Goal: Task Accomplishment & Management: Manage account settings

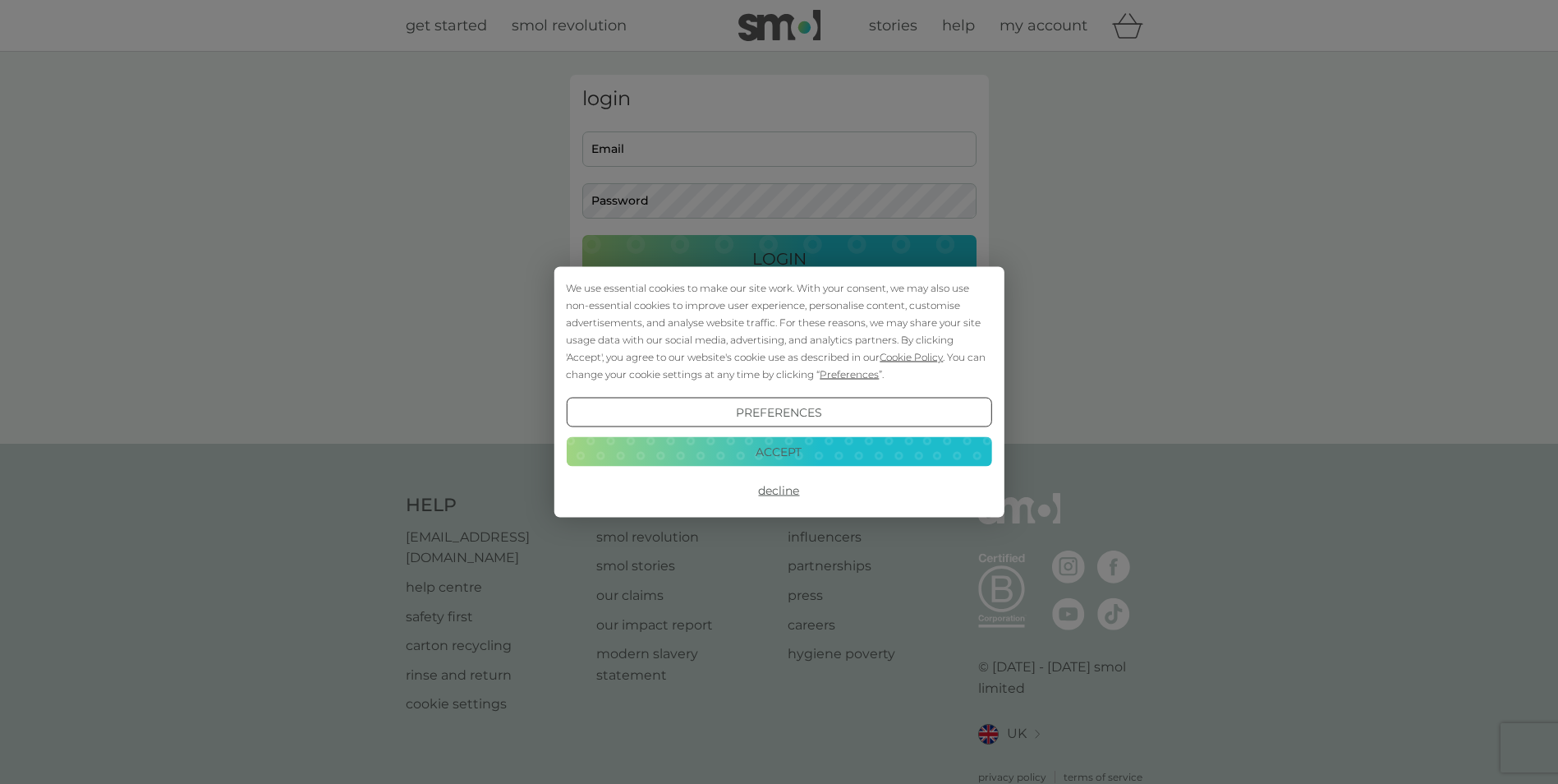
type input "clarke.annaelizabeth@gmail.com"
click at [789, 433] on div "Preferences Decline Accept" at bounding box center [778, 452] width 426 height 108
click at [786, 435] on div "Preferences Decline Accept" at bounding box center [778, 452] width 426 height 108
click at [787, 437] on button "Accept" at bounding box center [778, 450] width 426 height 30
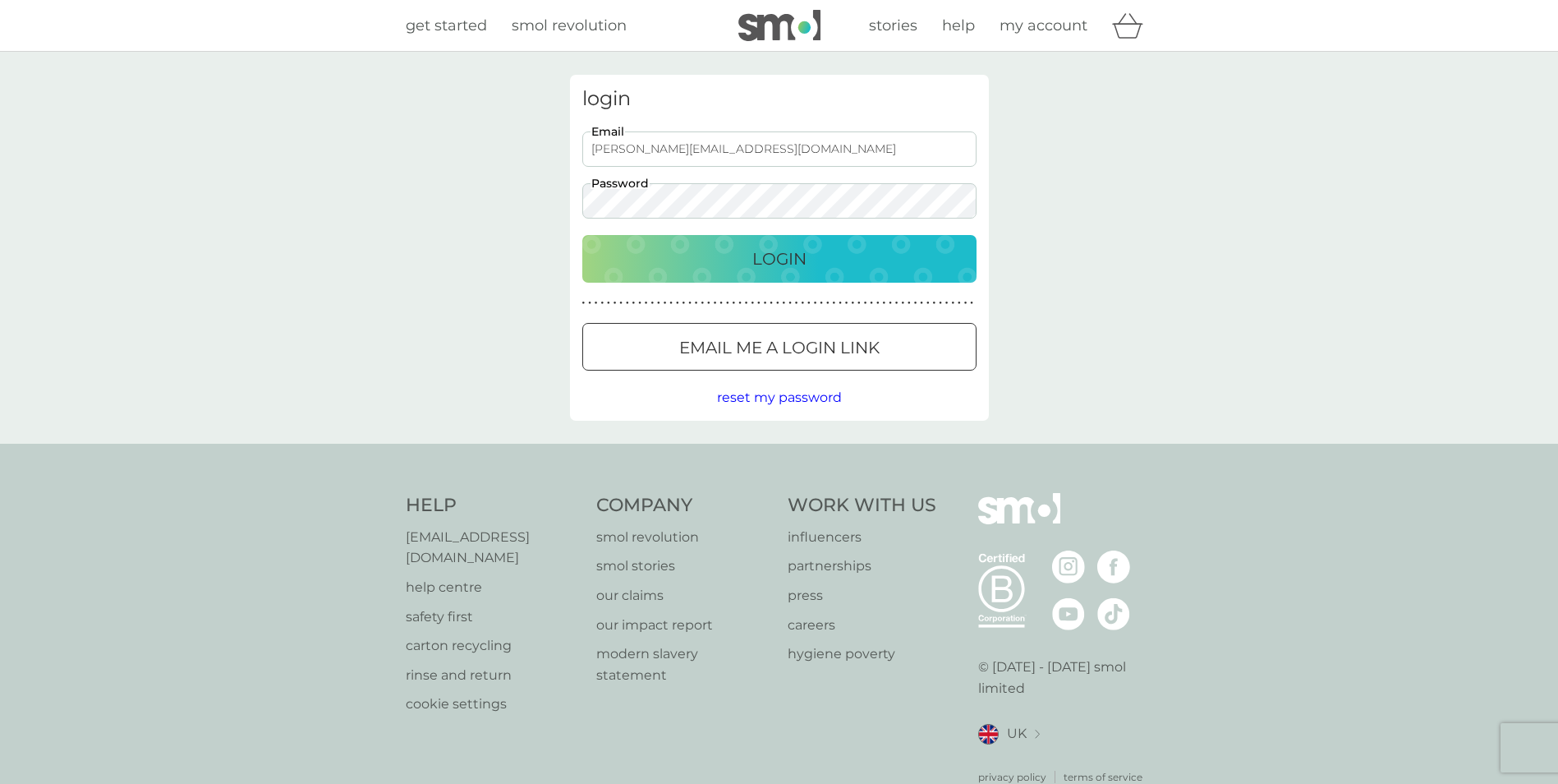
click at [778, 271] on p "Login" at bounding box center [780, 258] width 54 height 26
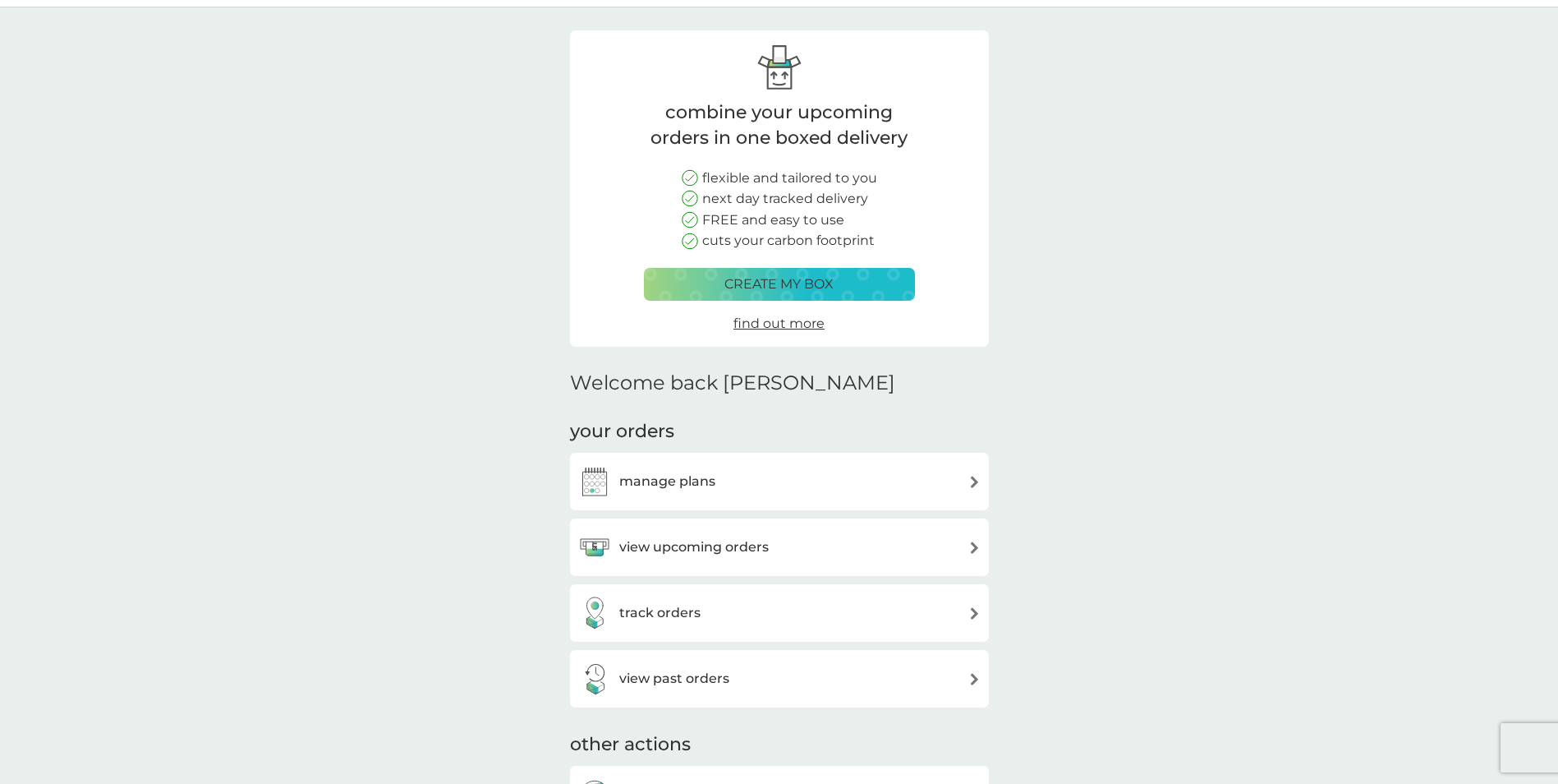
scroll to position [82, 0]
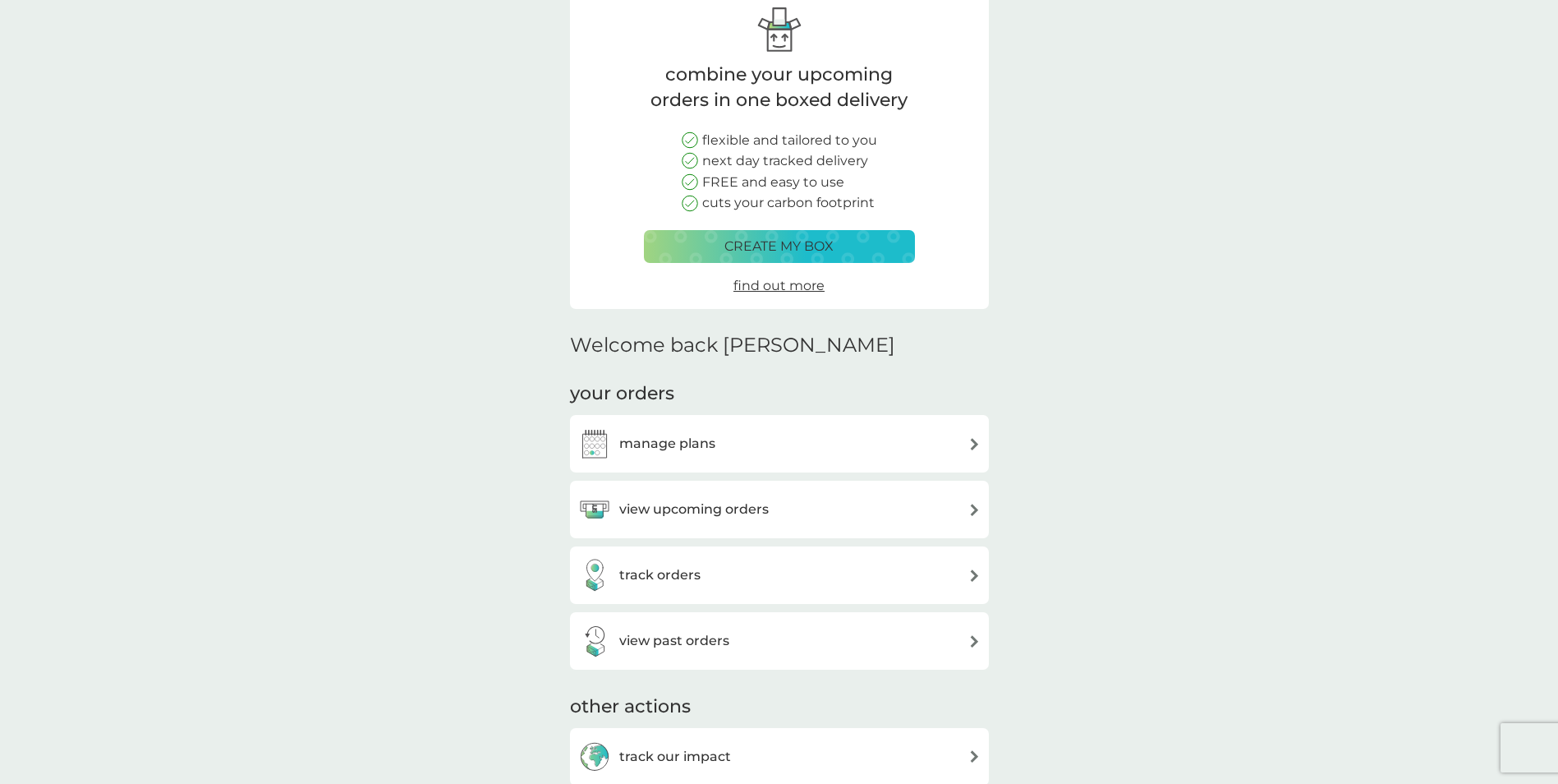
click at [861, 470] on div "manage plans" at bounding box center [779, 443] width 419 height 57
click at [811, 454] on div "manage plans" at bounding box center [779, 443] width 402 height 33
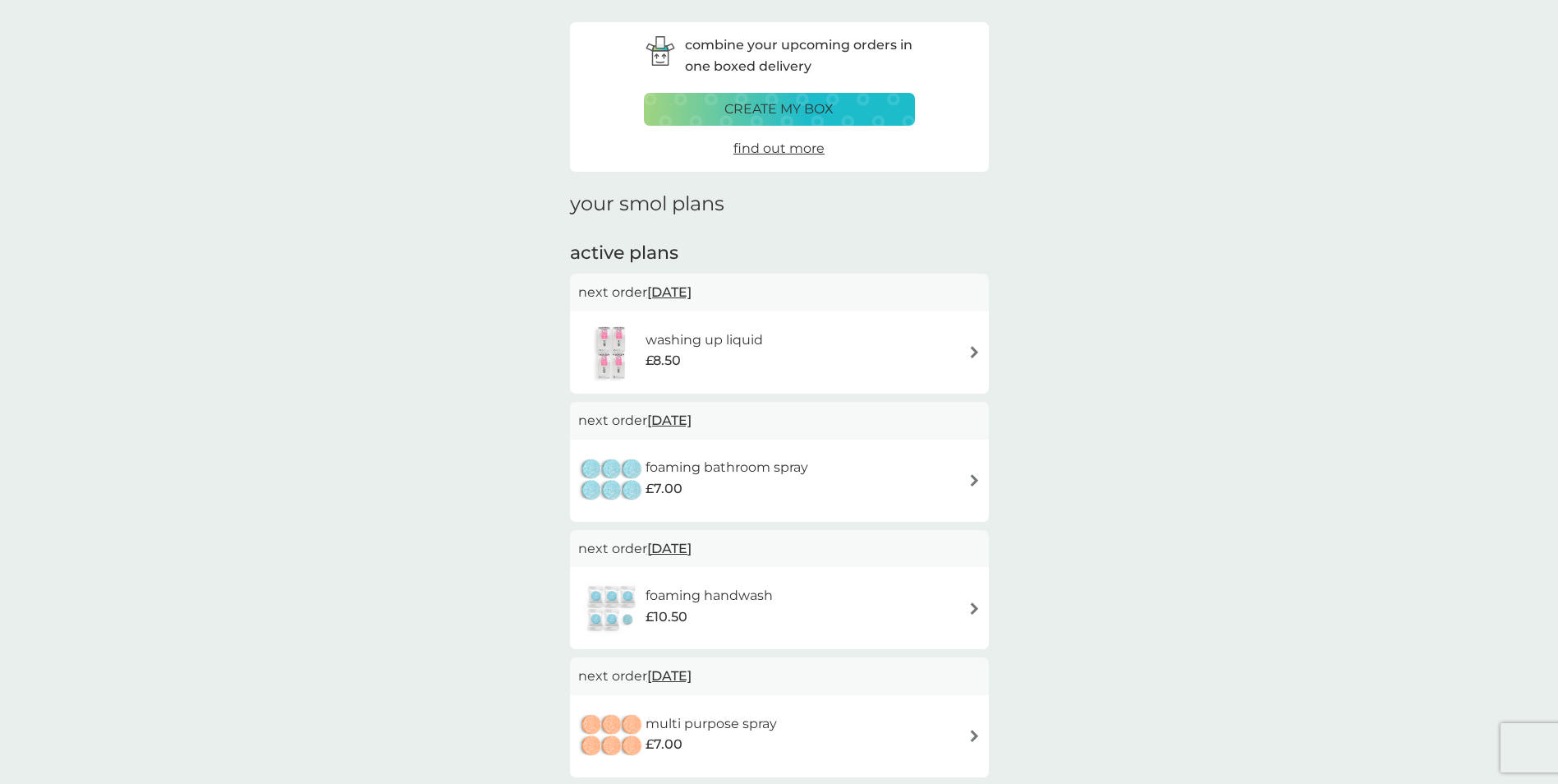
scroll to position [82, 0]
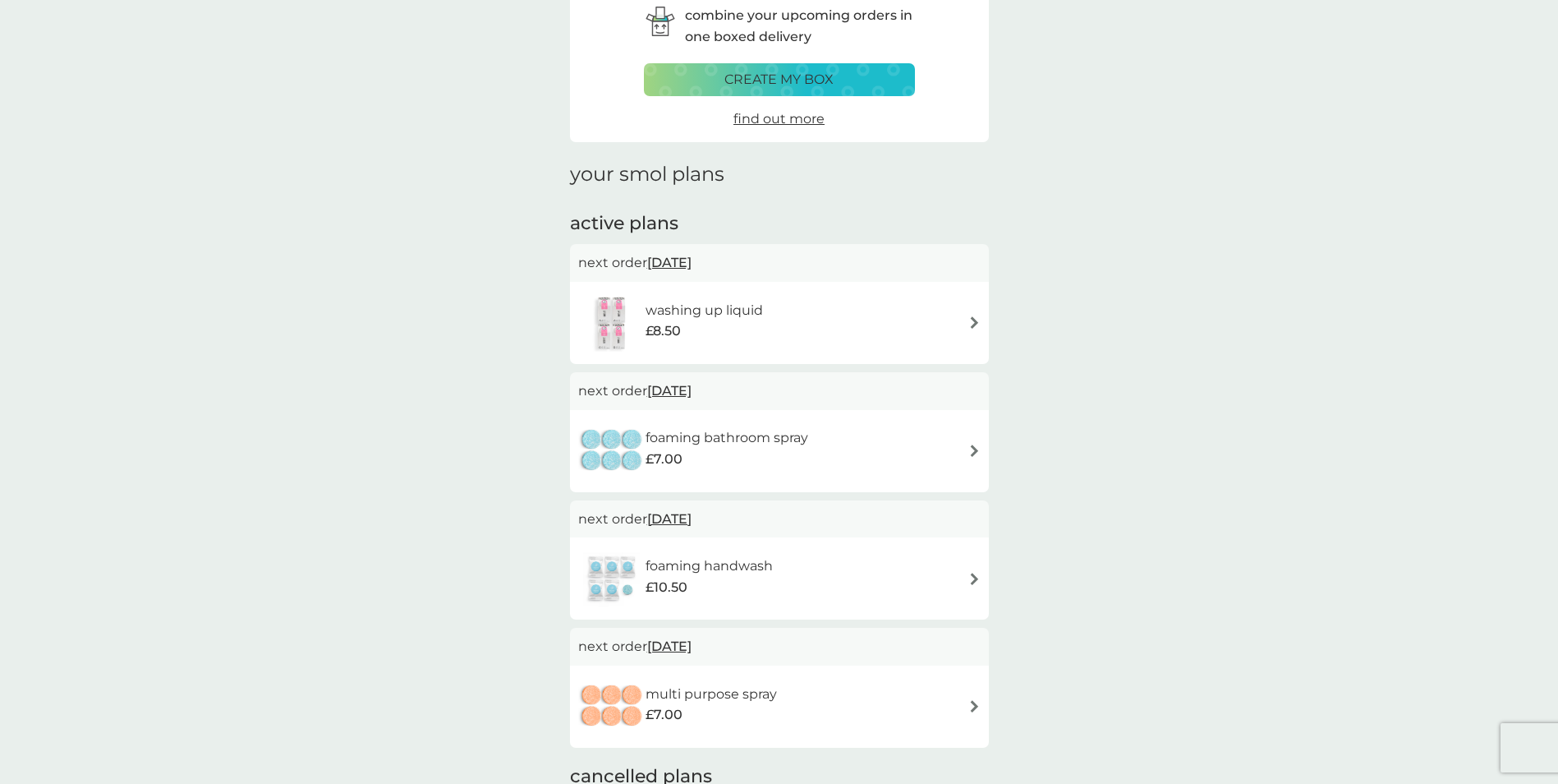
click at [910, 345] on div "washing up liquid £8.50" at bounding box center [779, 323] width 402 height 57
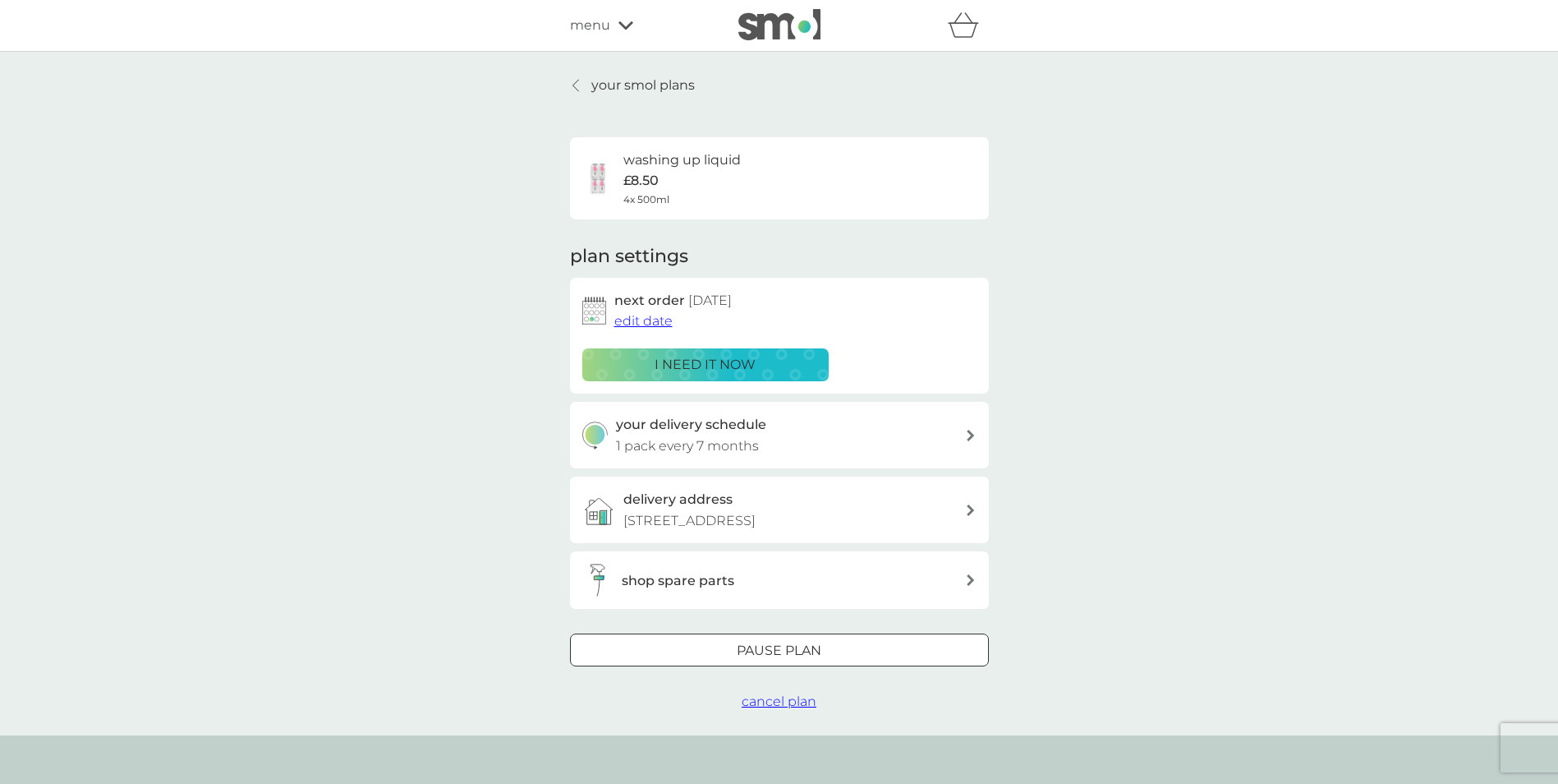
click at [626, 322] on span "edit date" at bounding box center [643, 320] width 58 height 16
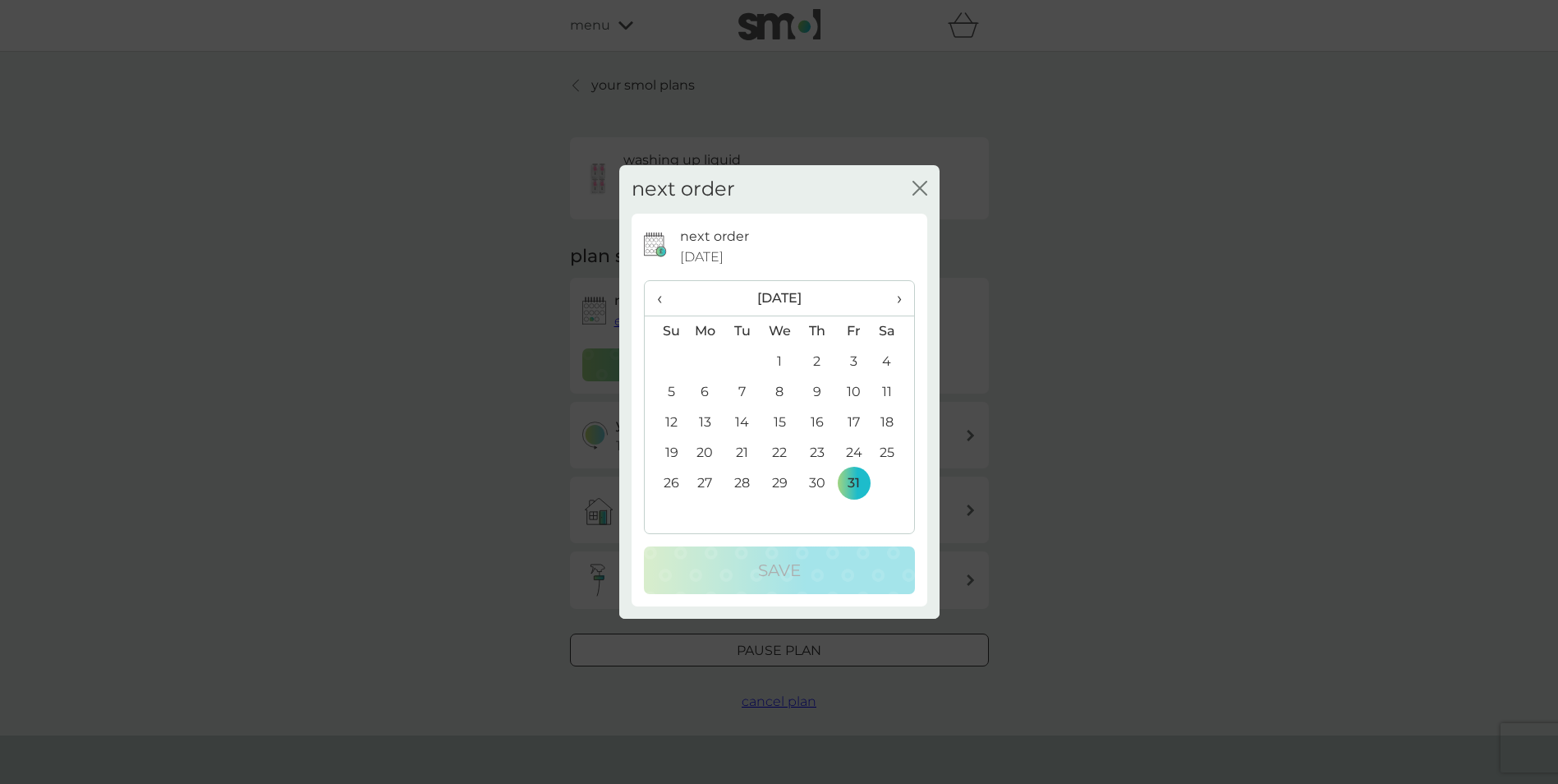
click at [897, 294] on span "›" at bounding box center [892, 298] width 16 height 35
click at [668, 505] on td "30" at bounding box center [666, 513] width 42 height 30
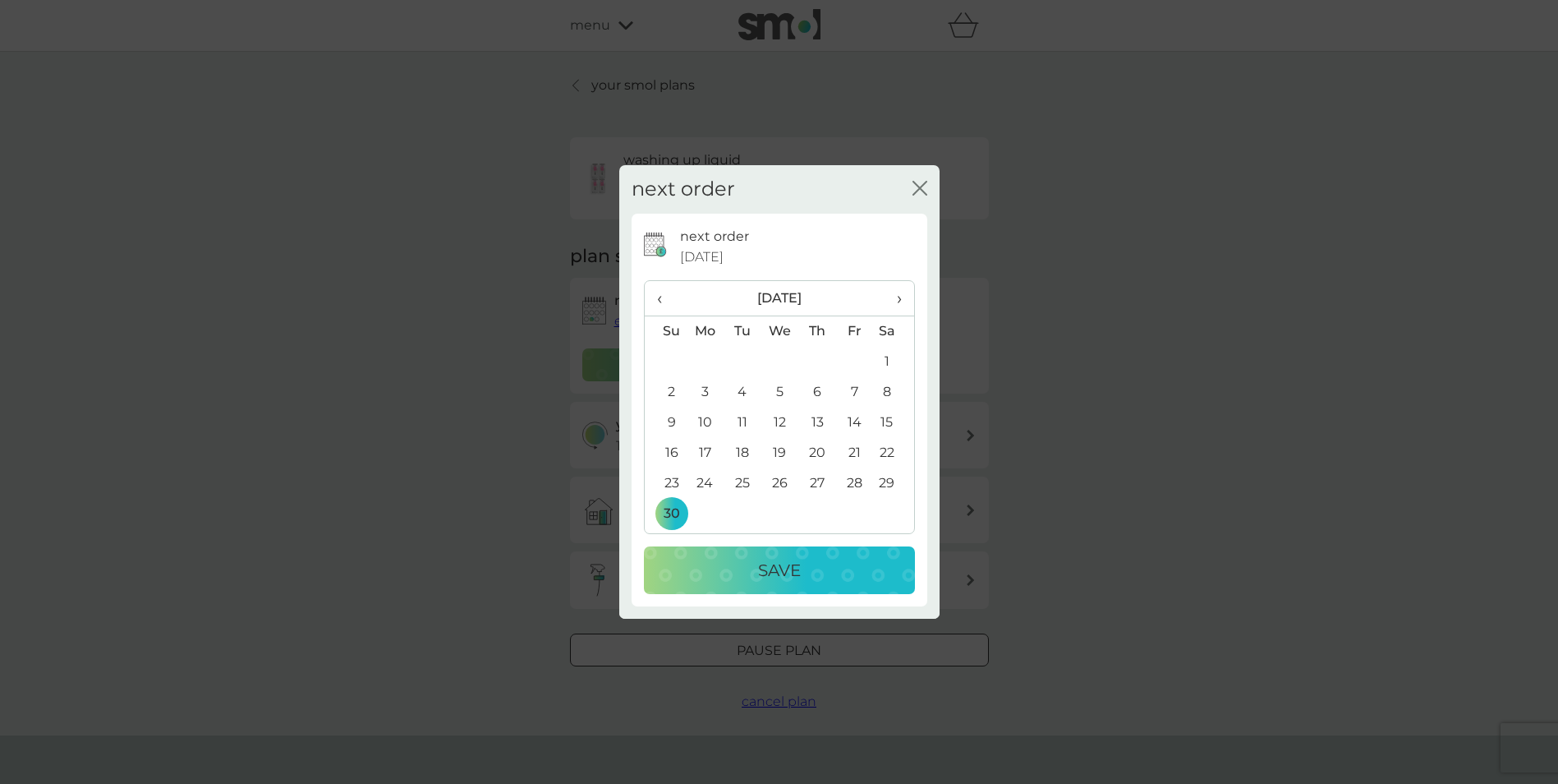
click at [755, 558] on div "Save" at bounding box center [779, 570] width 239 height 26
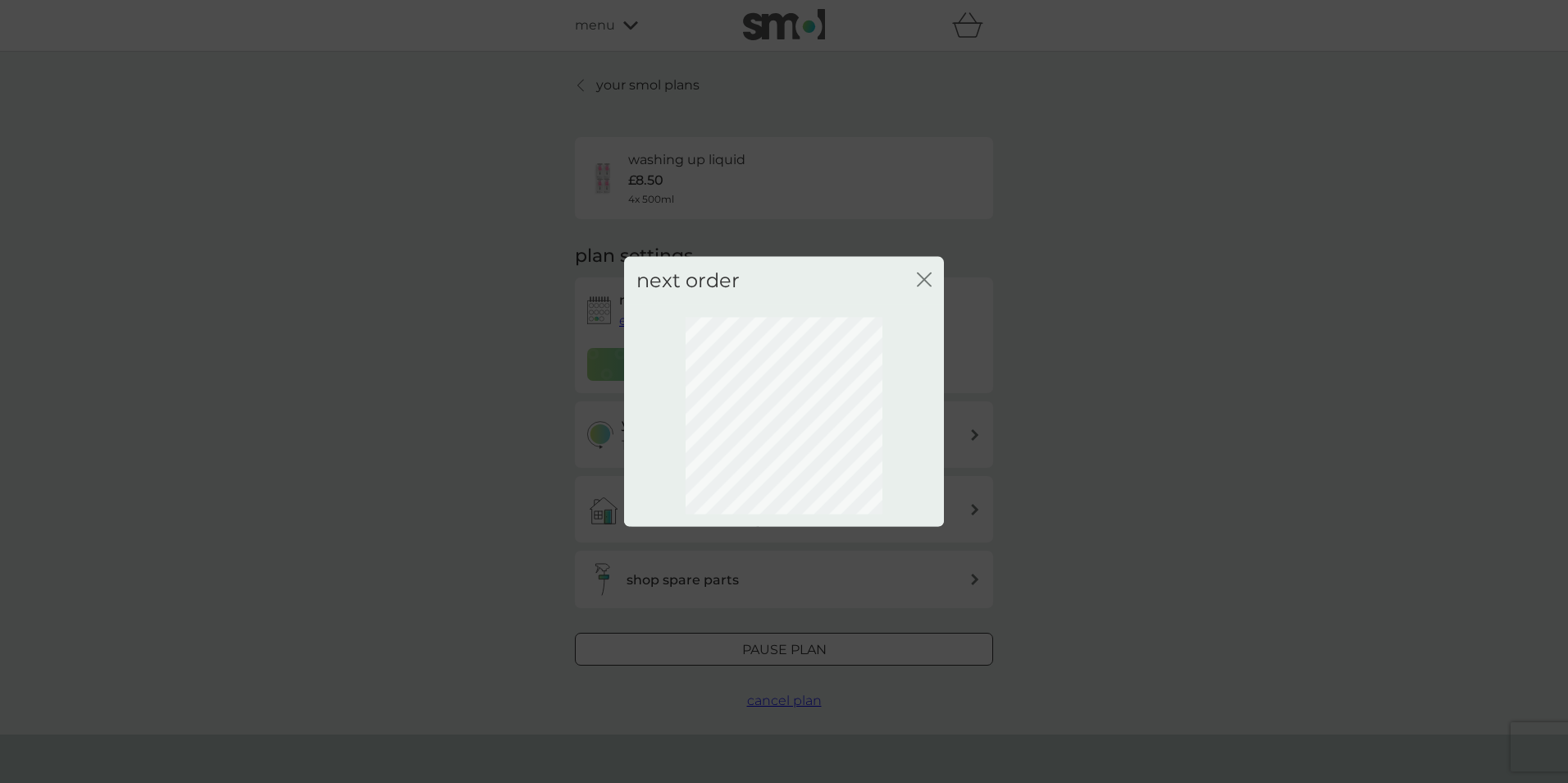
click at [912, 278] on div "next order close" at bounding box center [784, 280] width 320 height 48
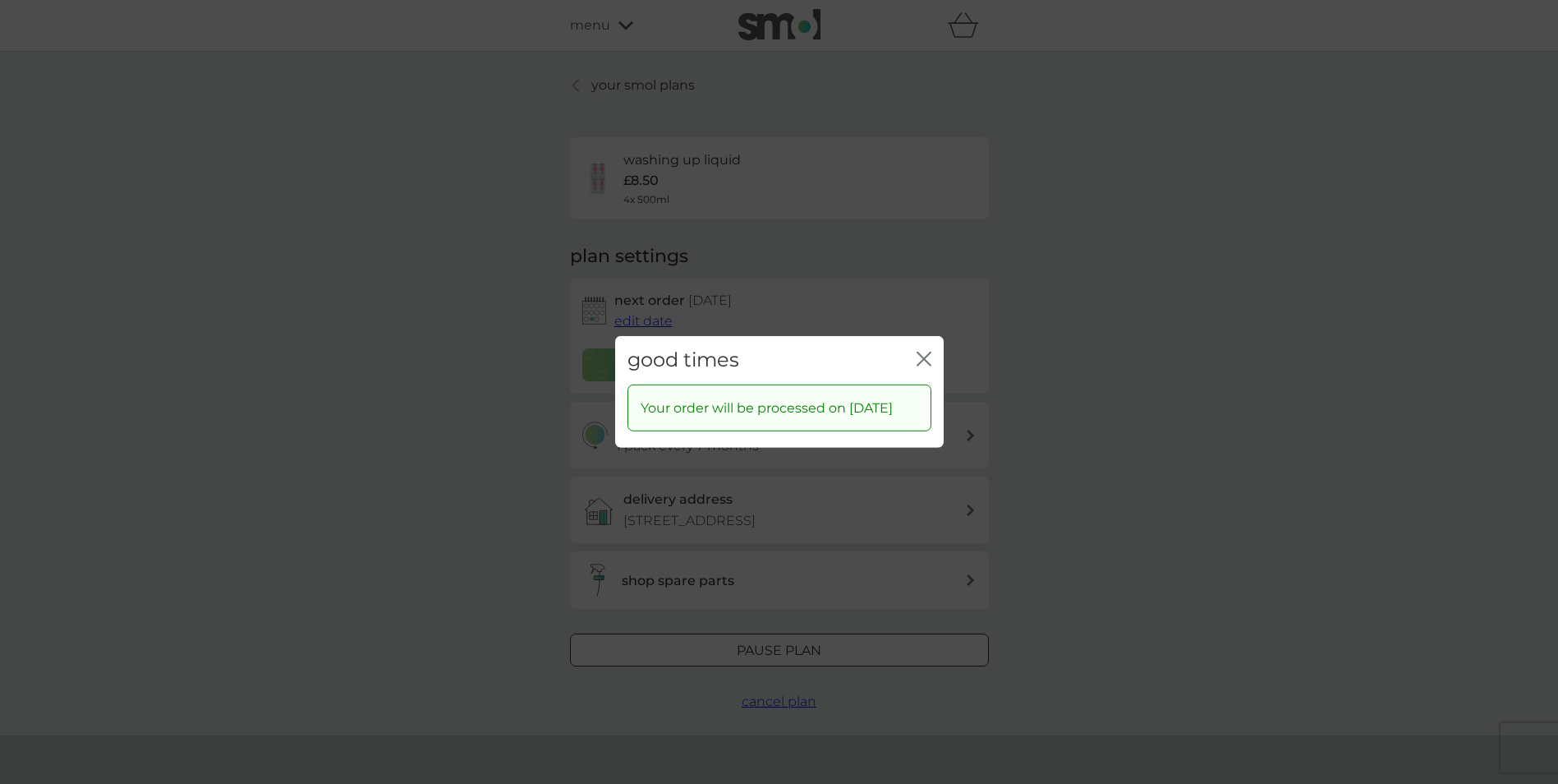
click at [918, 352] on icon "close" at bounding box center [924, 359] width 15 height 15
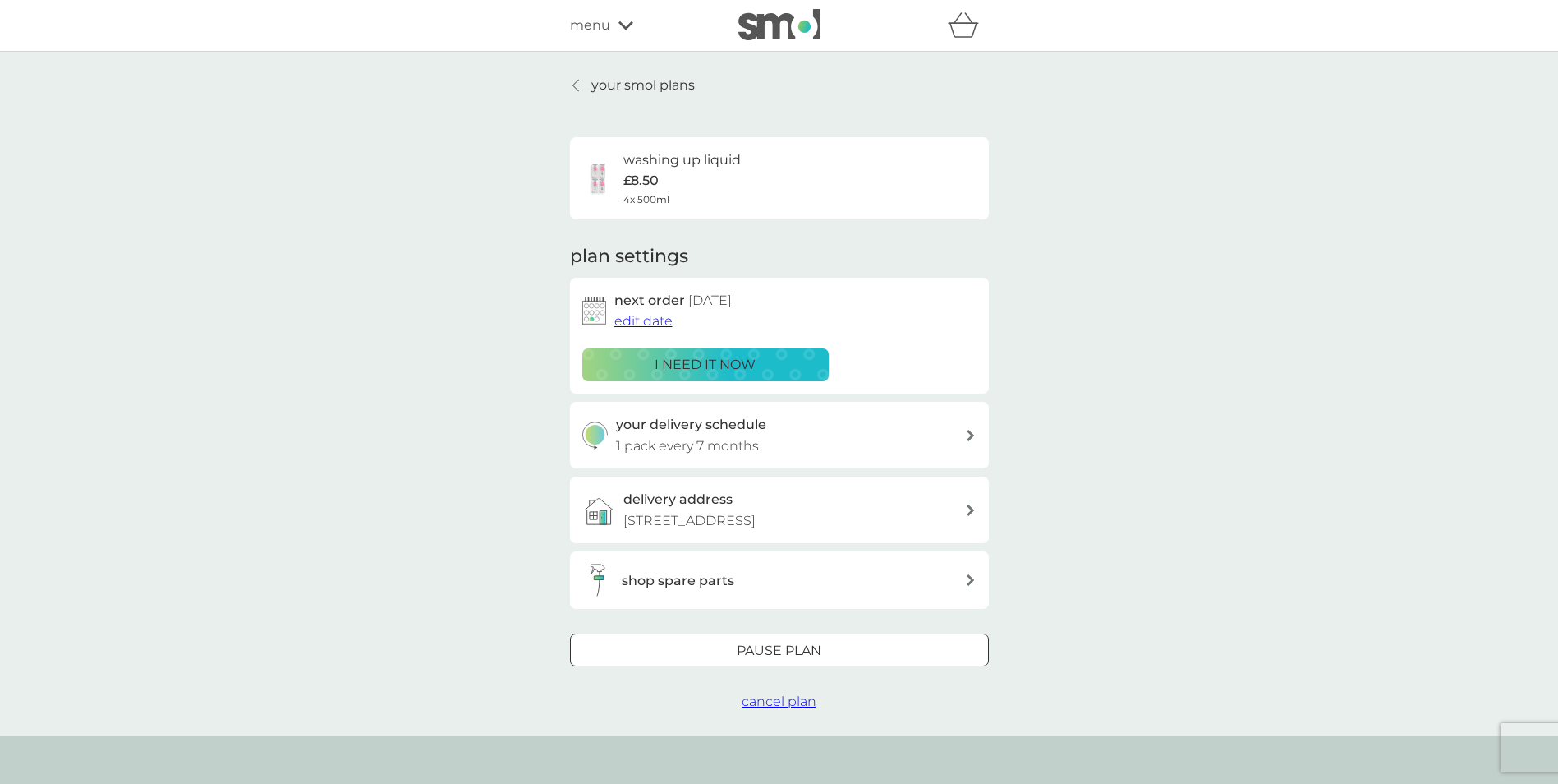
click at [586, 84] on link "your smol plans" at bounding box center [632, 85] width 125 height 21
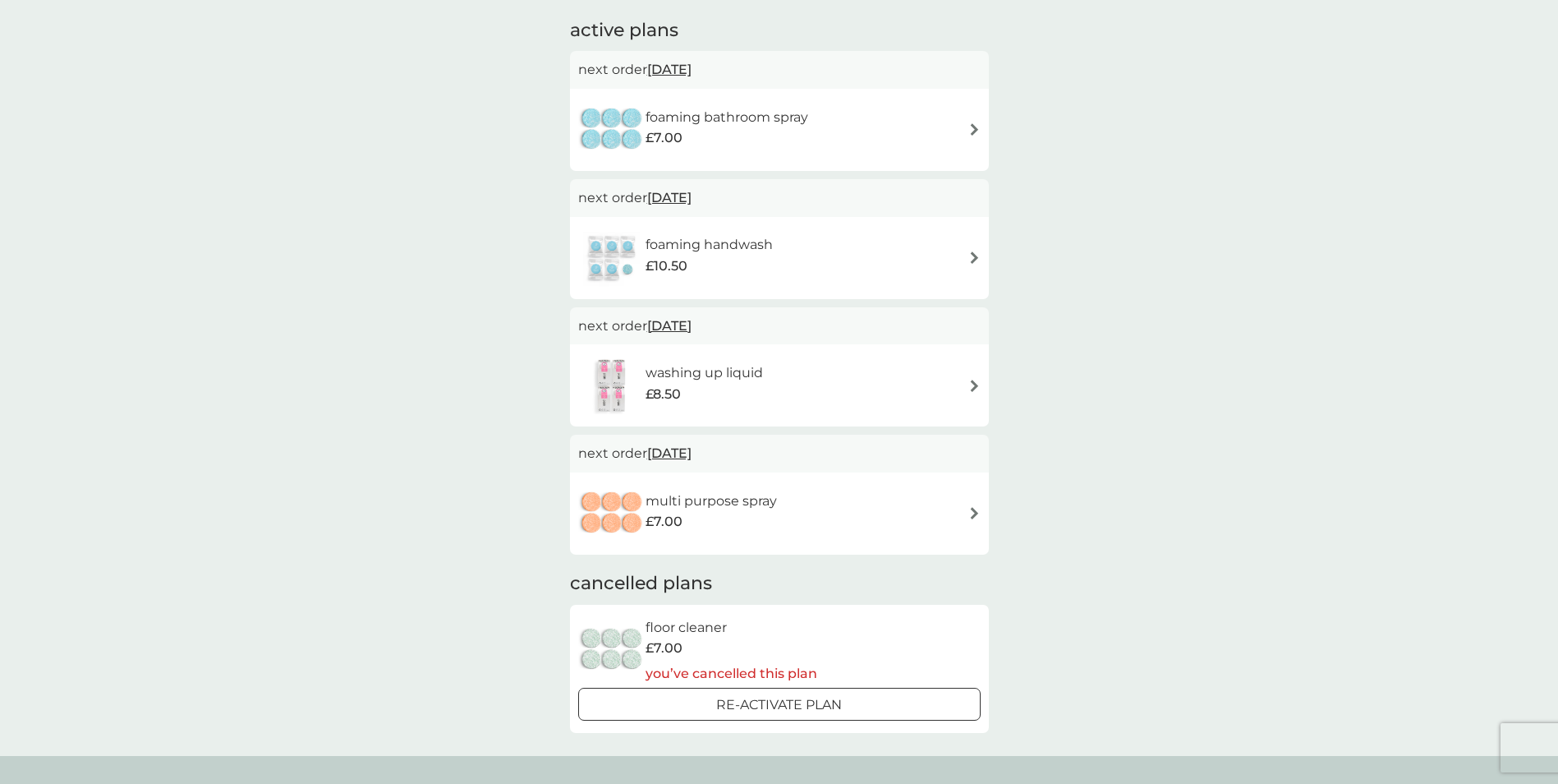
scroll to position [246, 0]
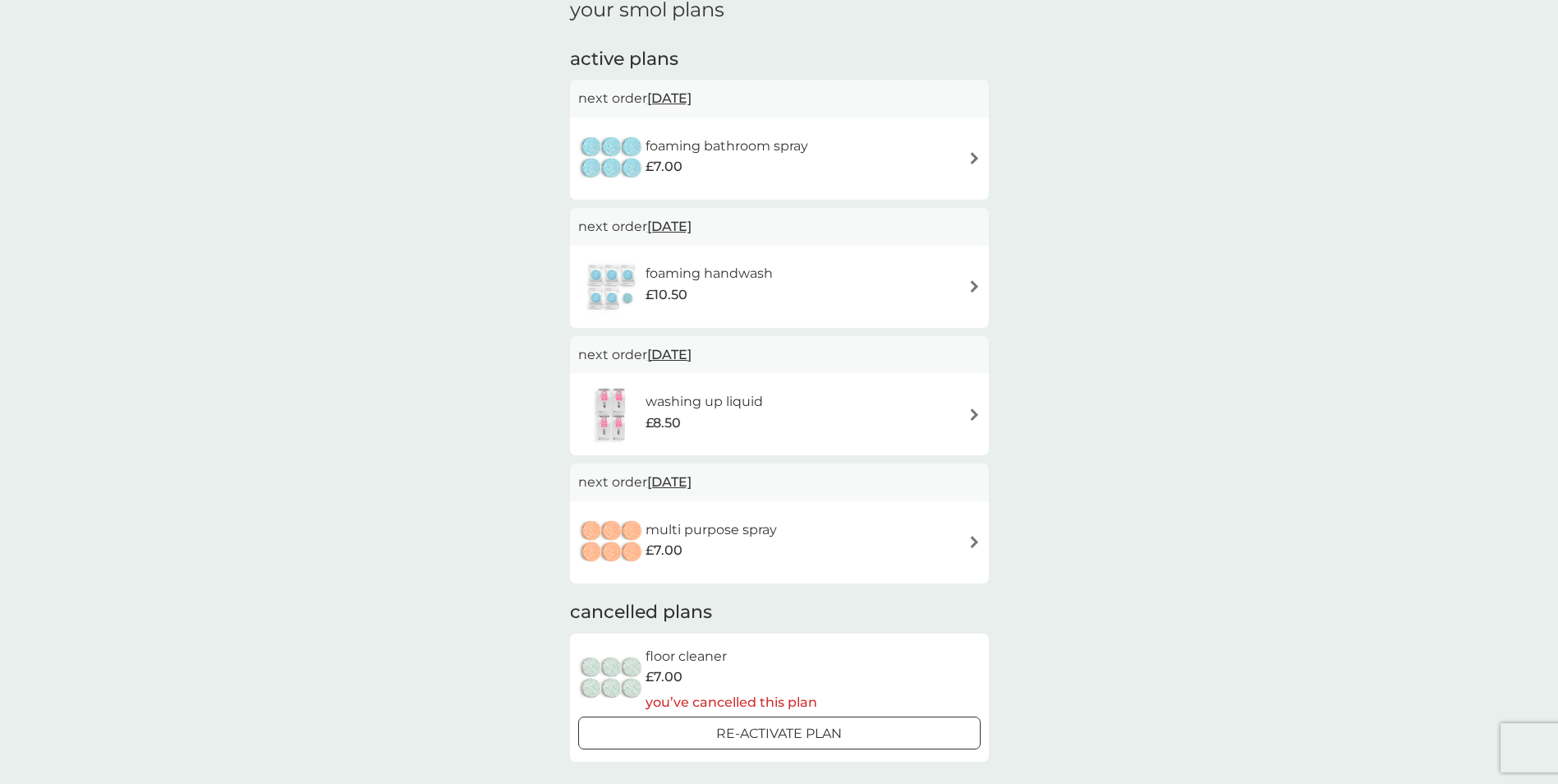
click at [959, 150] on div "foaming bathroom spray £7.00" at bounding box center [779, 158] width 402 height 57
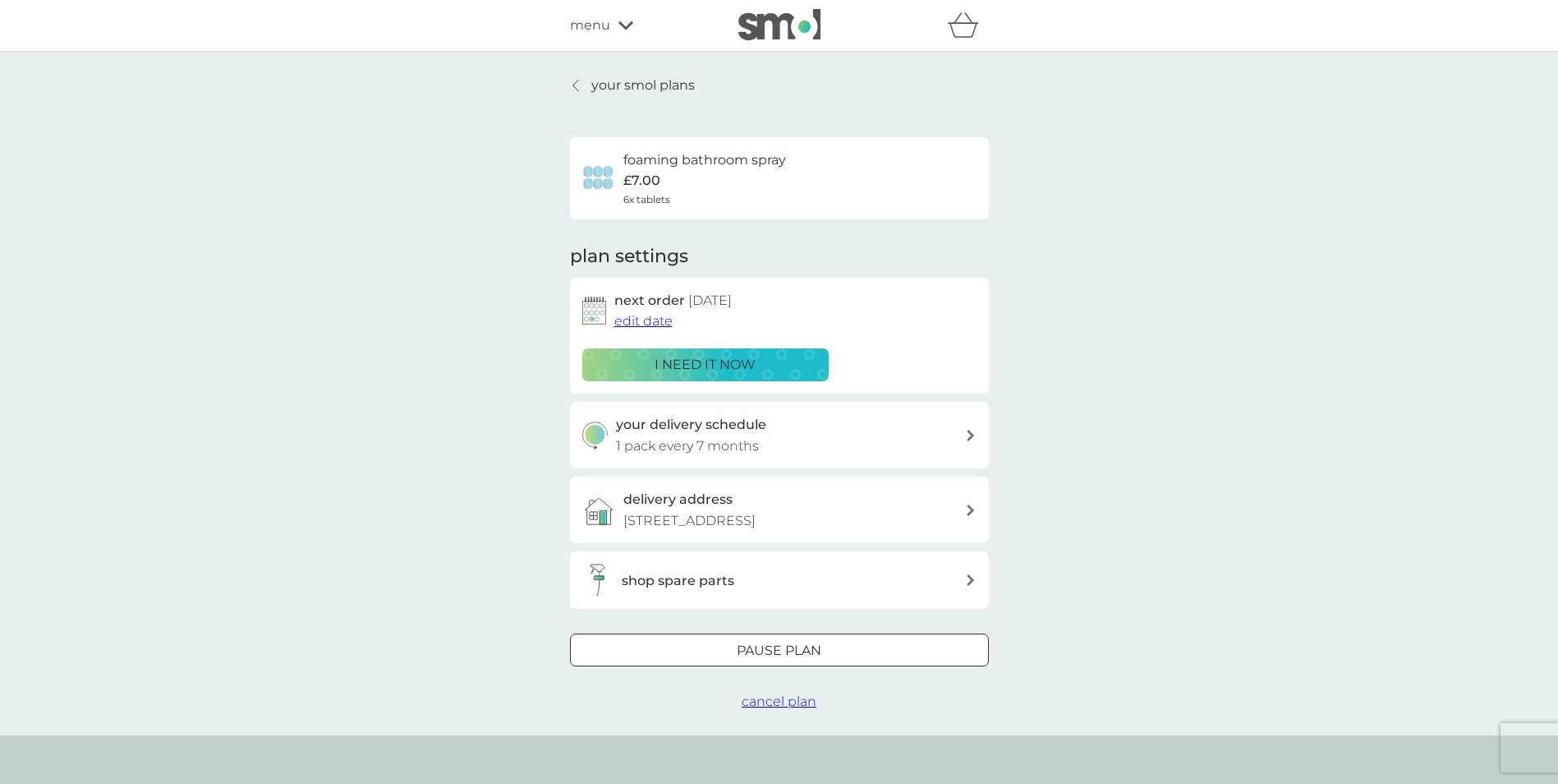
click at [642, 323] on span "edit date" at bounding box center [643, 320] width 58 height 16
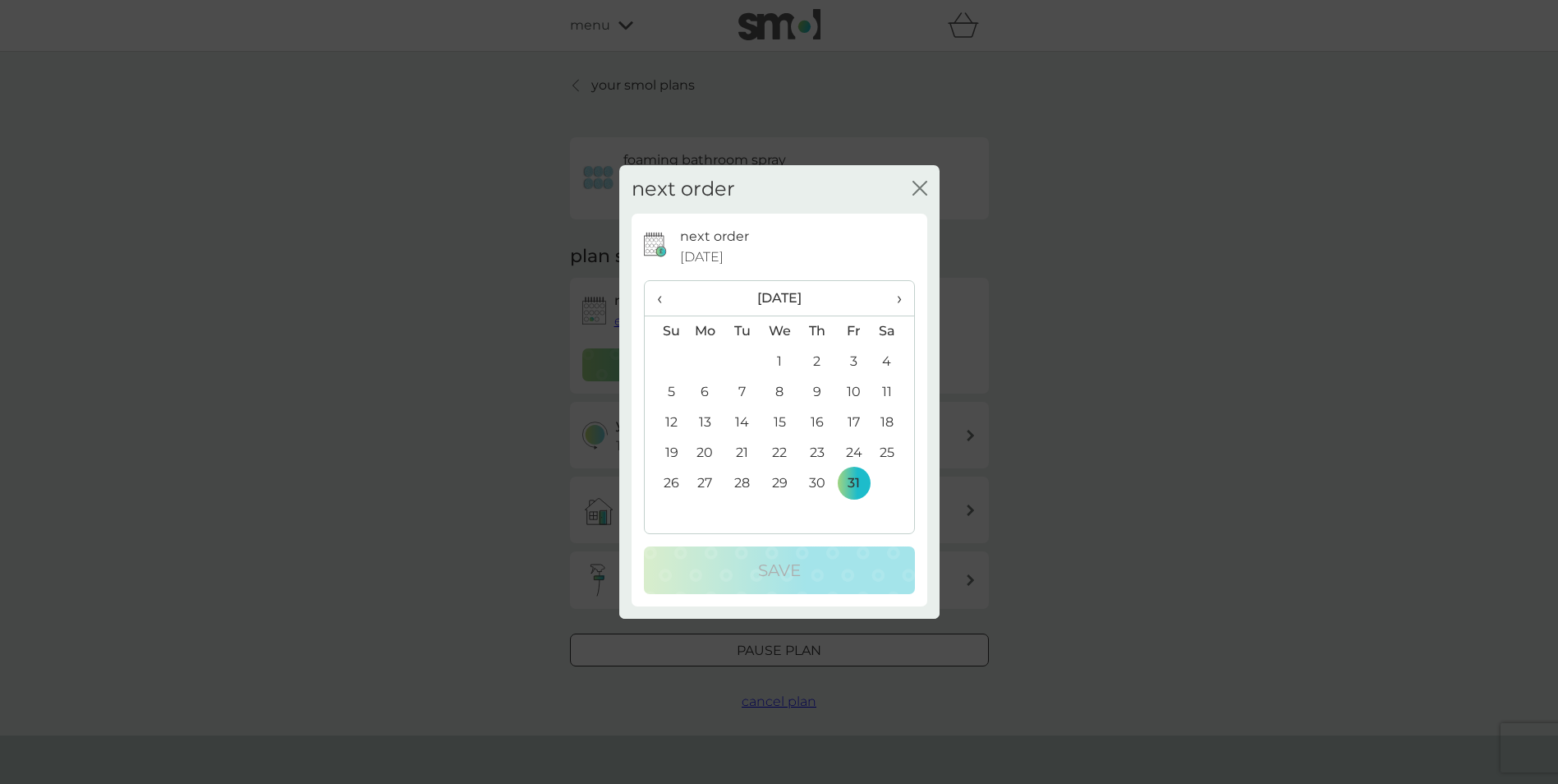
click at [895, 295] on span "›" at bounding box center [892, 298] width 16 height 35
click at [678, 399] on td "7" at bounding box center [666, 392] width 42 height 30
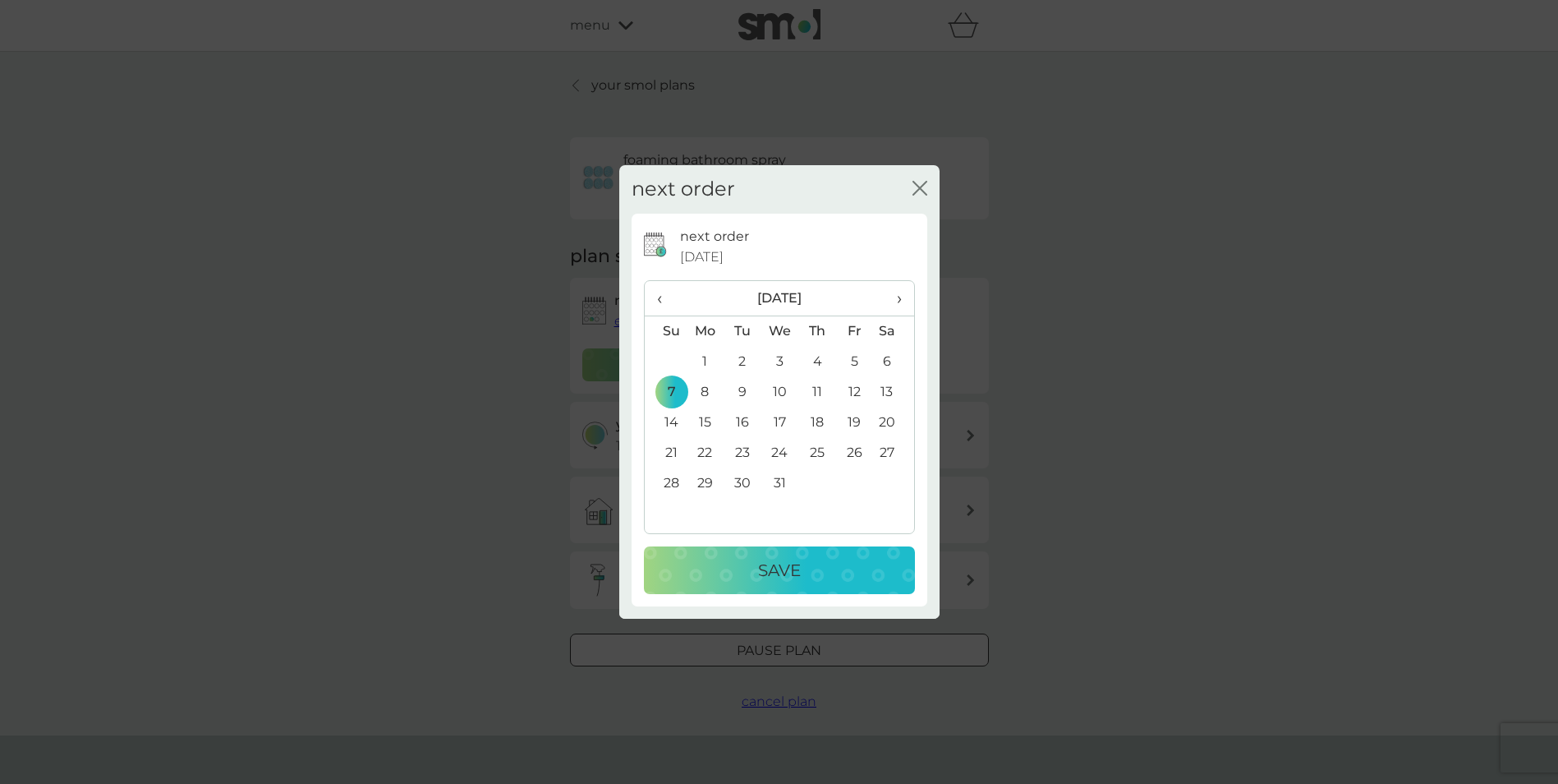
click at [799, 559] on p "Save" at bounding box center [779, 570] width 43 height 26
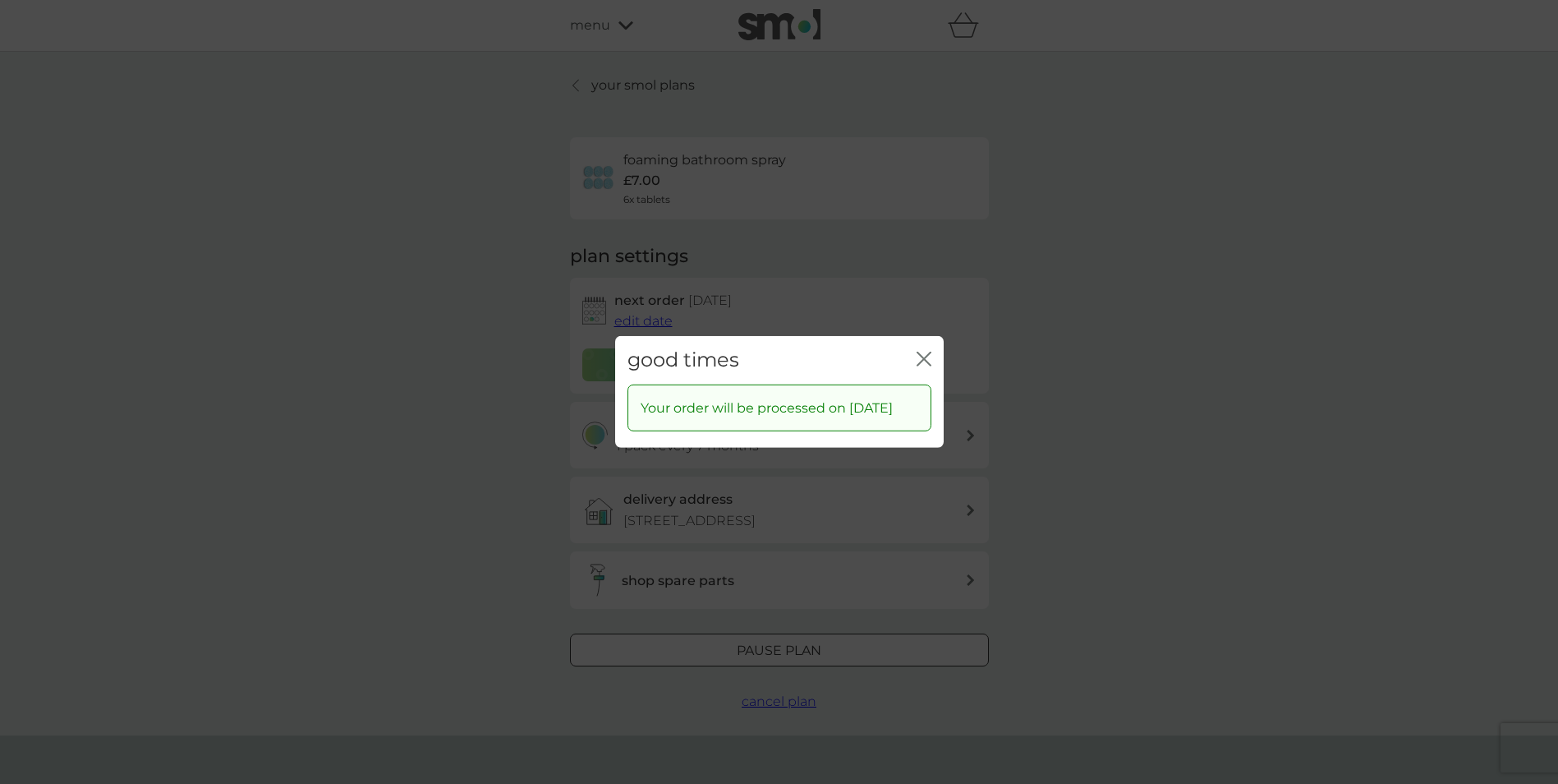
click at [927, 354] on icon "close" at bounding box center [924, 359] width 15 height 15
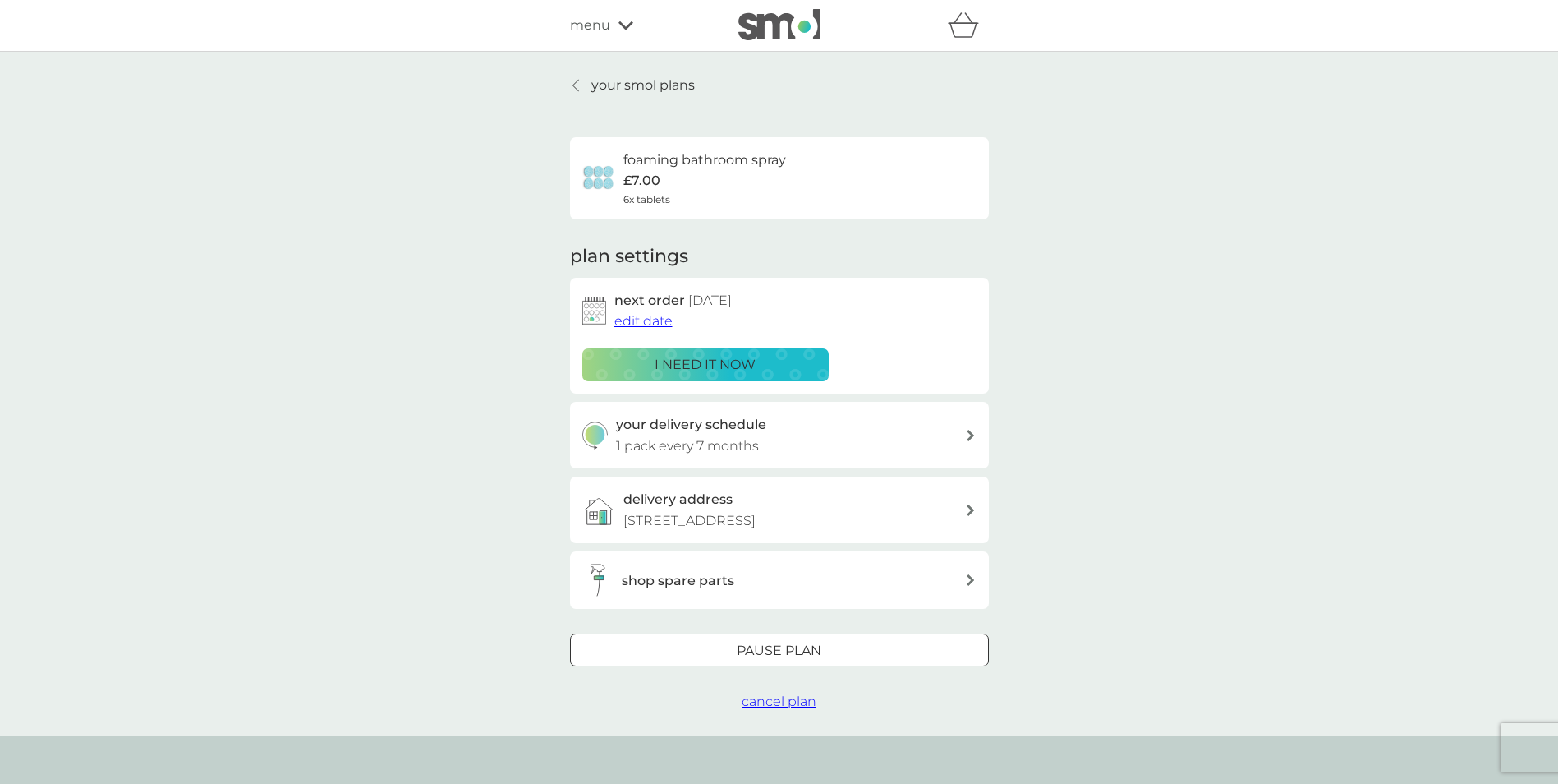
click at [1146, 384] on div "your smol plans foaming bathroom spray £7.00 6x tablets plan settings next orde…" at bounding box center [779, 393] width 1558 height 684
click at [830, 572] on div "shop spare parts" at bounding box center [793, 580] width 343 height 21
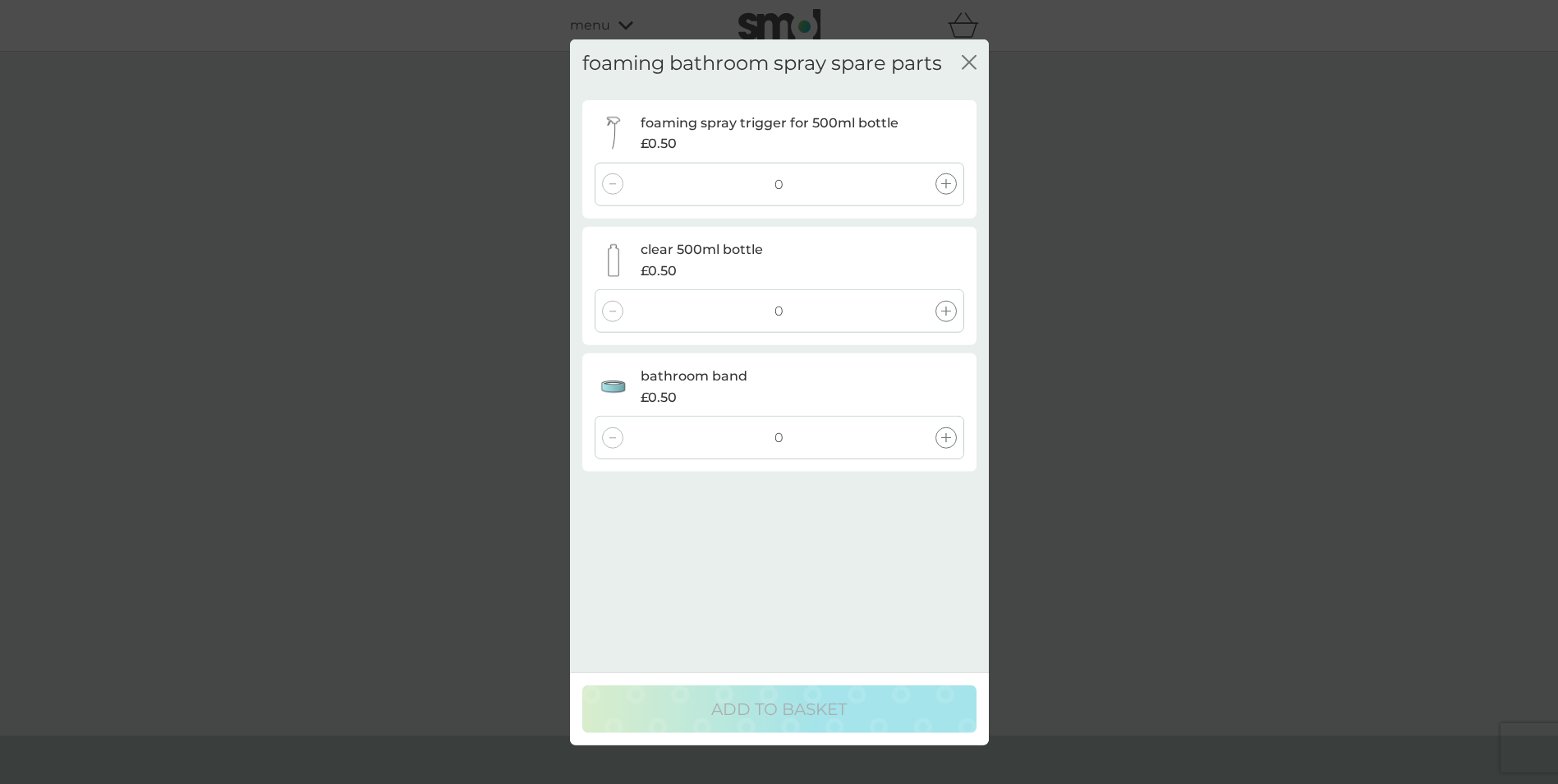
click at [968, 63] on icon "close" at bounding box center [966, 62] width 7 height 13
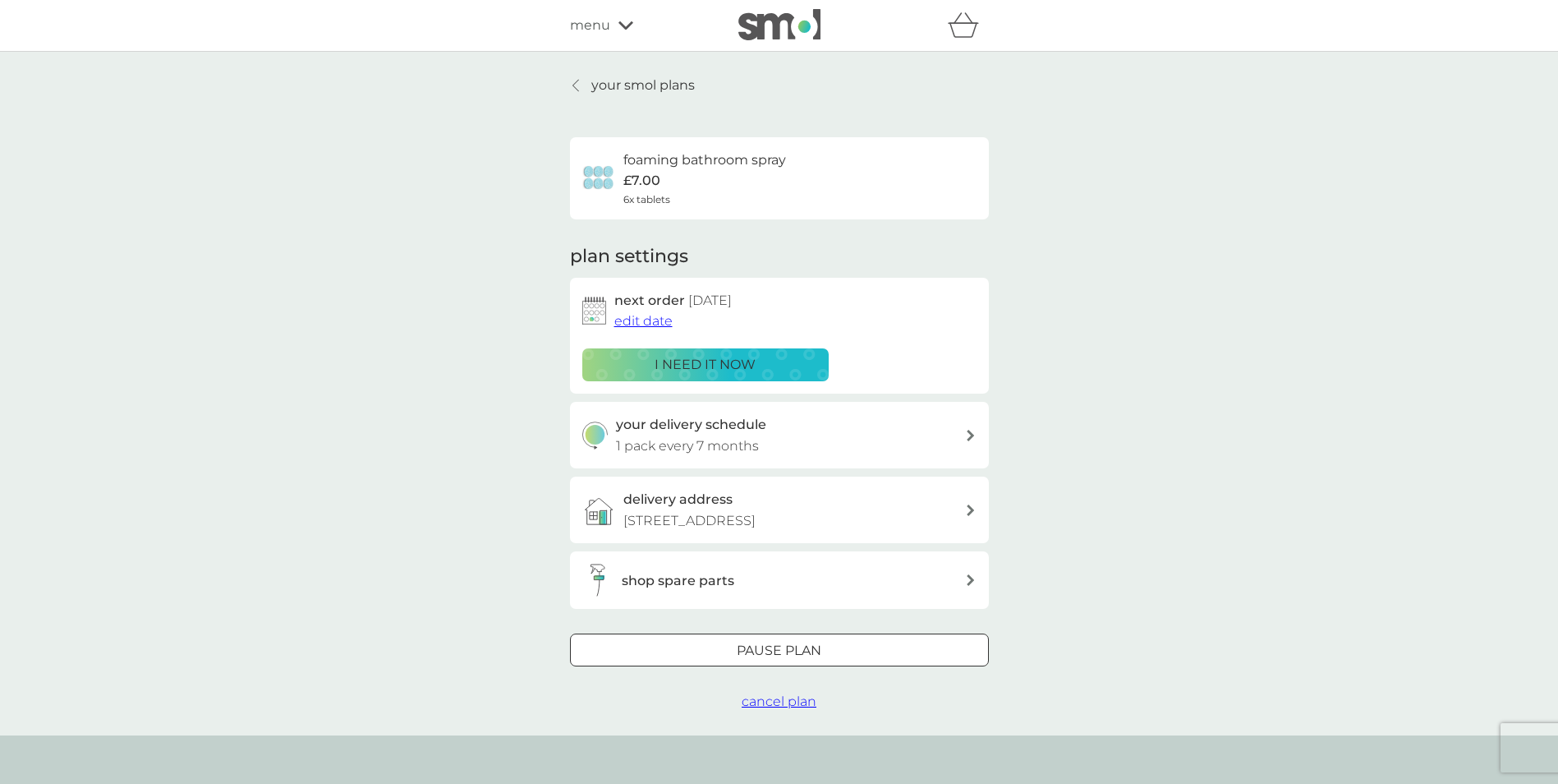
click at [1082, 525] on div "your smol plans foaming bathroom spray £7.00 6x tablets plan settings next orde…" at bounding box center [779, 393] width 1558 height 684
click at [622, 80] on p "your smol plans" at bounding box center [643, 85] width 104 height 21
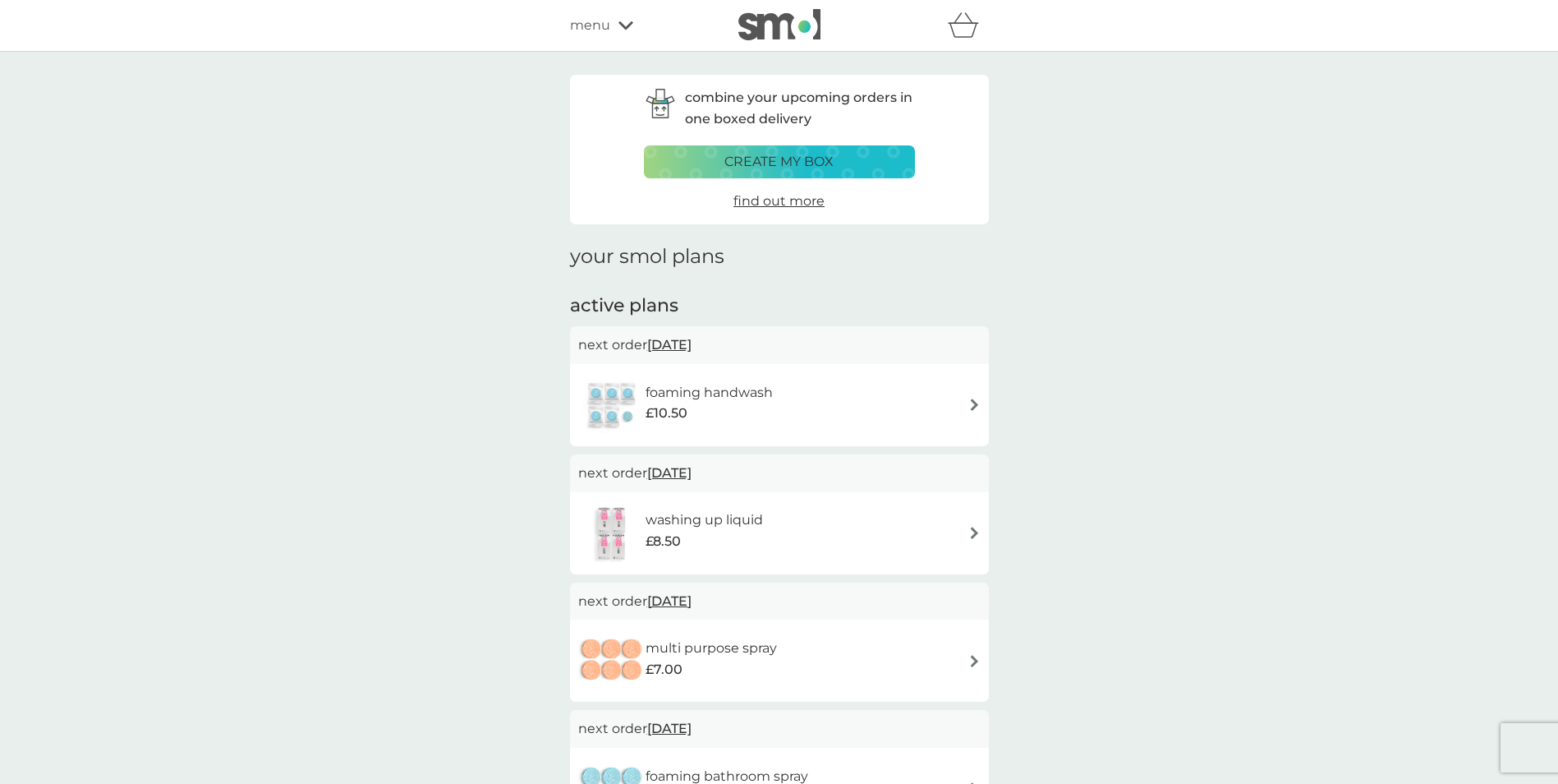
click at [691, 354] on span "[DATE]" at bounding box center [669, 345] width 45 height 32
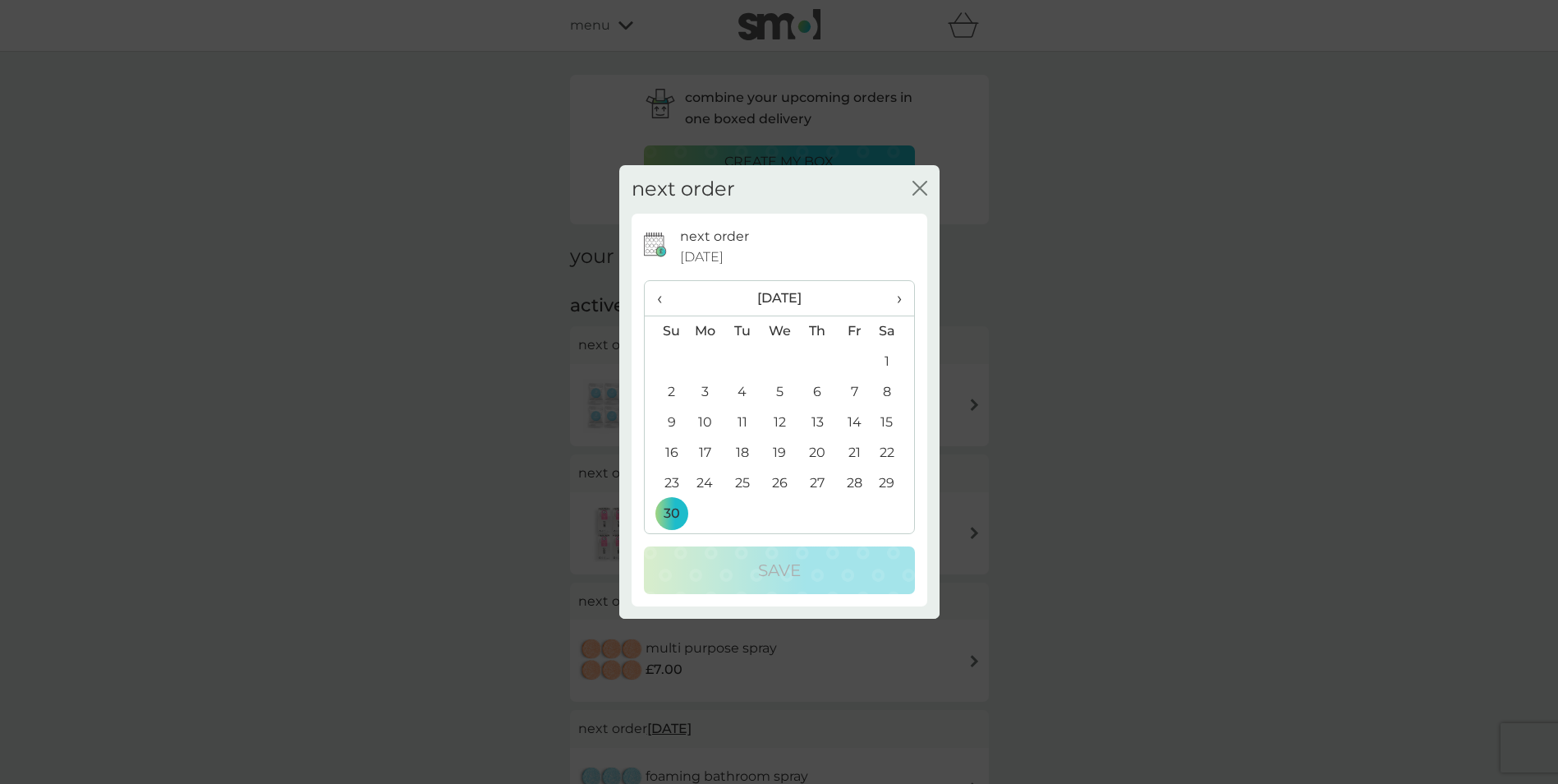
click at [913, 185] on icon "close" at bounding box center [921, 188] width 15 height 15
